Goal: Information Seeking & Learning: Learn about a topic

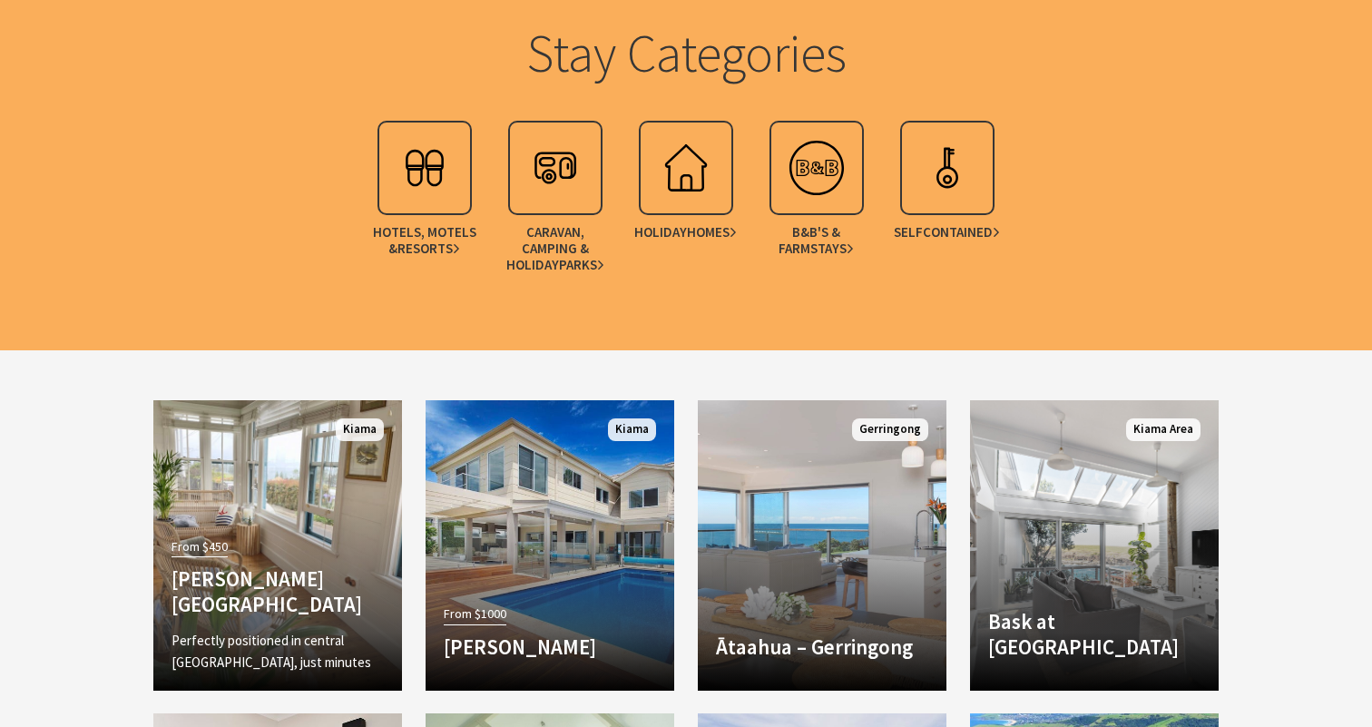
scroll to position [1673, 0]
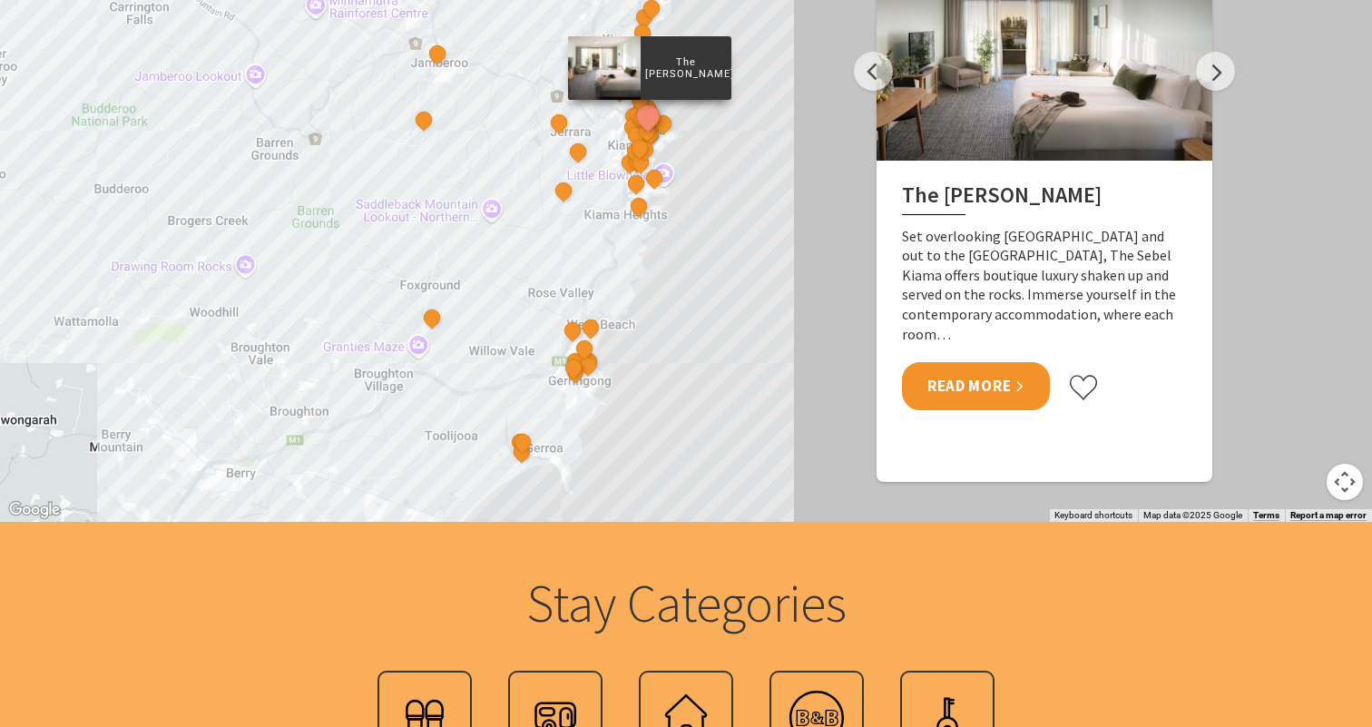
click at [971, 362] on link "Read More" at bounding box center [976, 386] width 148 height 48
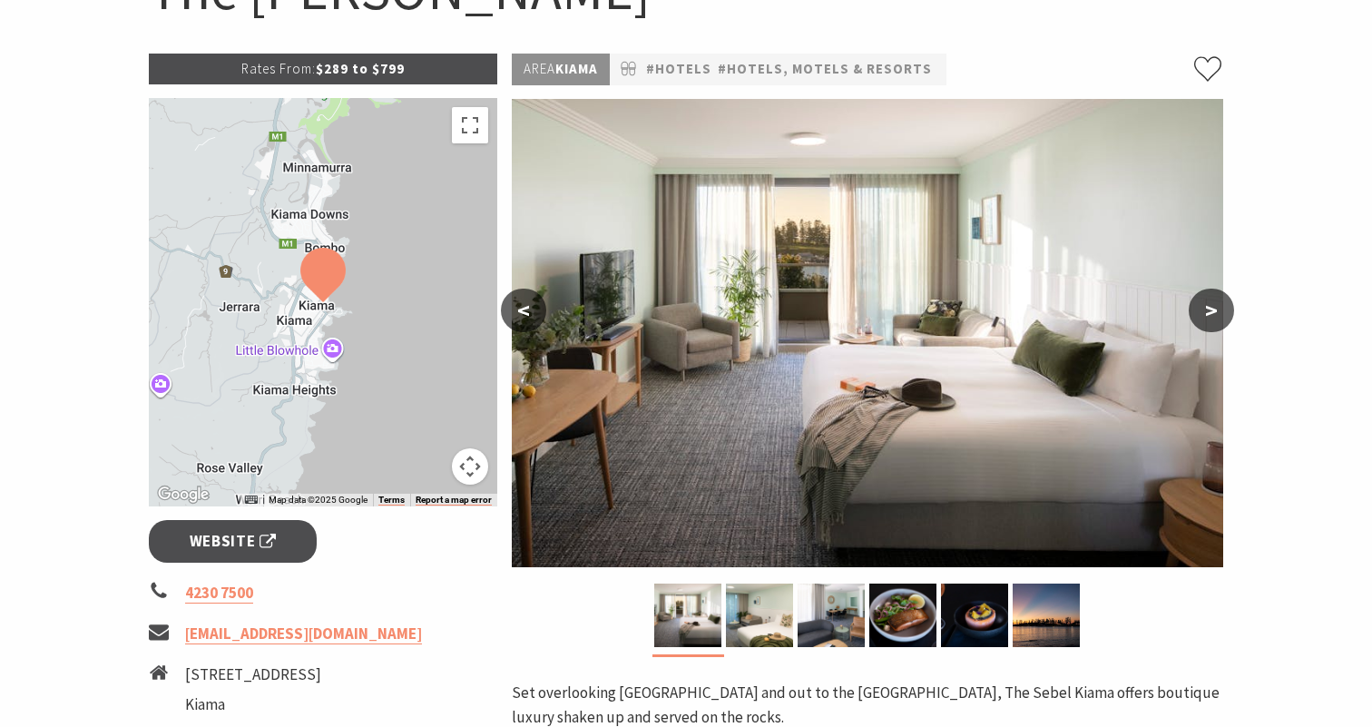
scroll to position [232, 0]
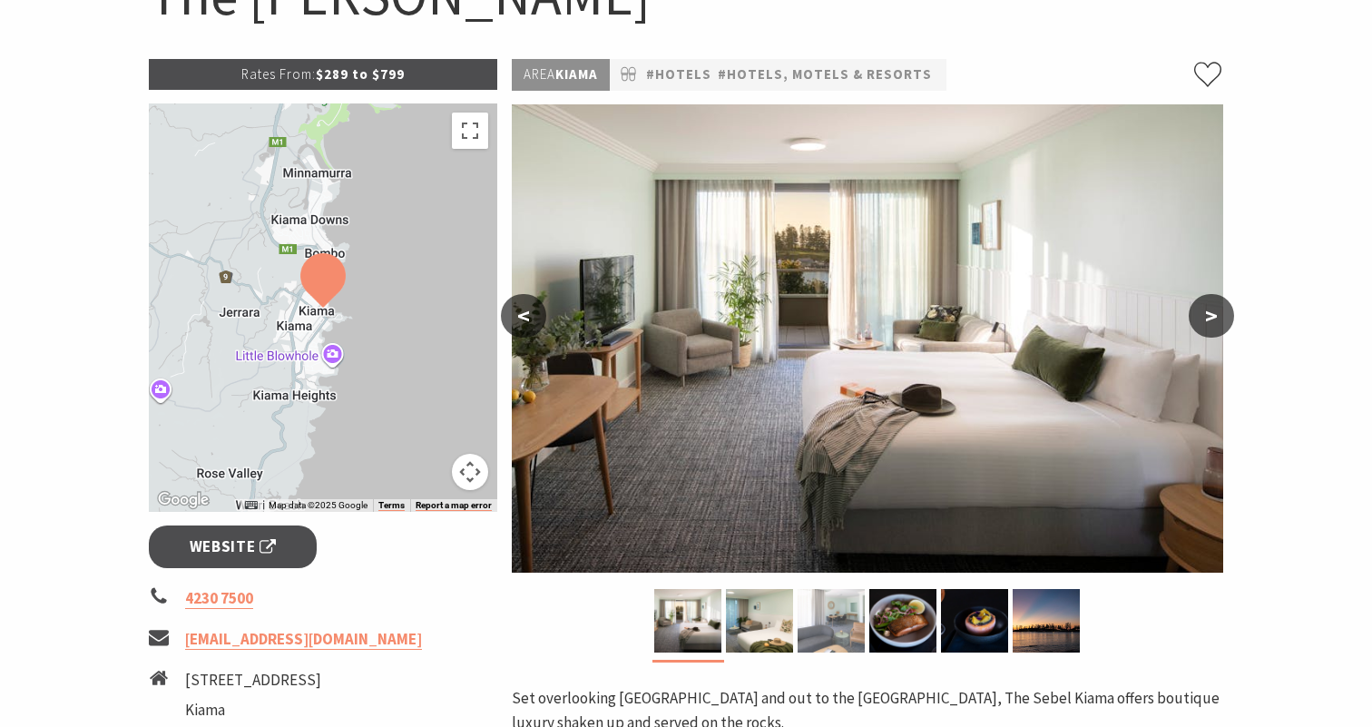
click at [842, 617] on img at bounding box center [830, 621] width 67 height 64
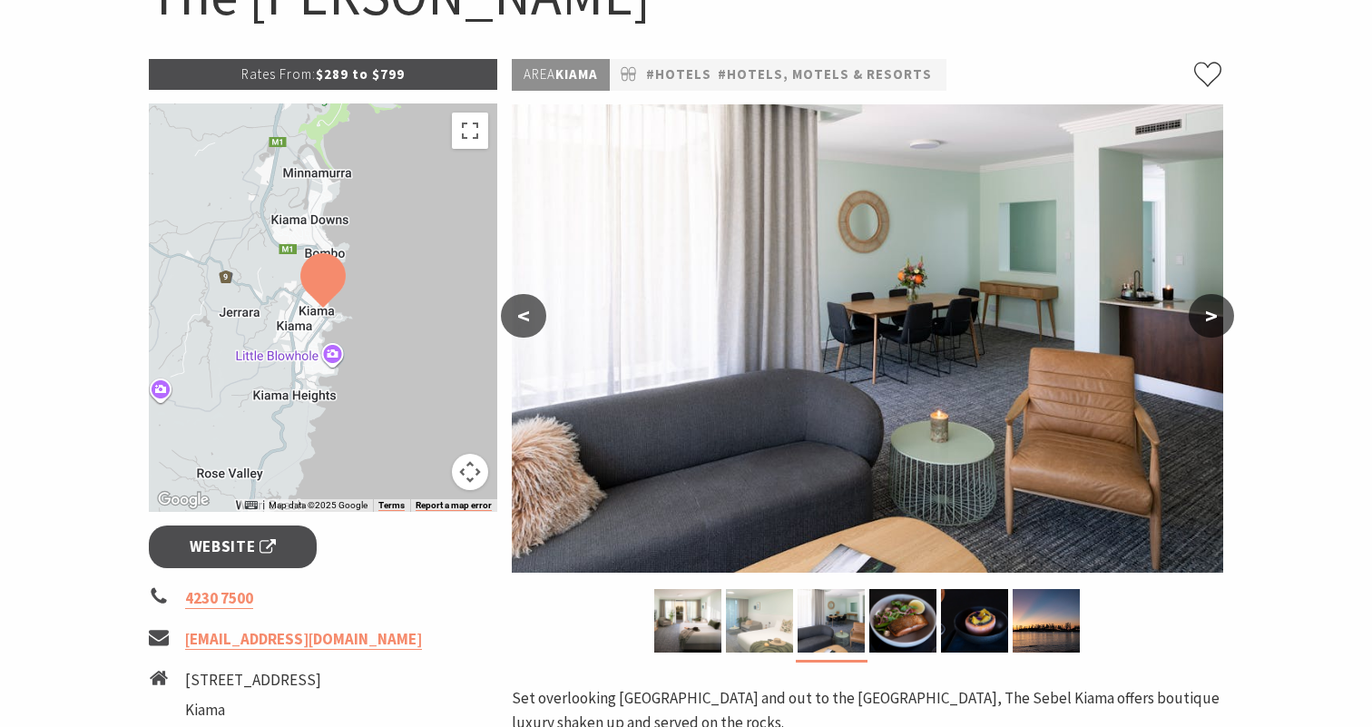
click at [756, 623] on img at bounding box center [759, 621] width 67 height 64
